Goal: Find specific page/section: Find specific page/section

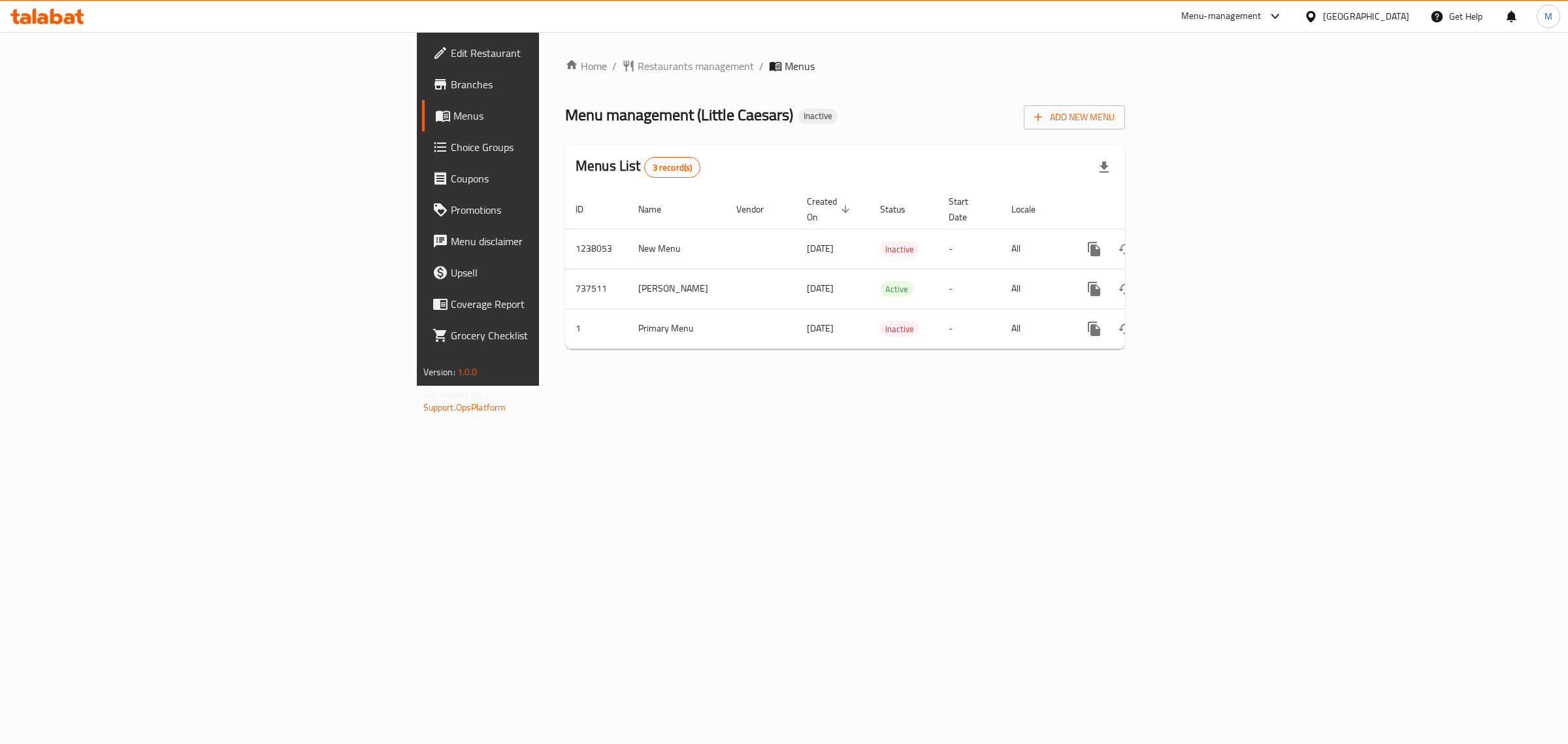
click at [1283, 18] on div at bounding box center [1273, 16] width 22 height 16
click at [1217, 83] on div "Agent Campaigns Center" at bounding box center [1207, 87] width 99 height 14
